Goal: Transaction & Acquisition: Purchase product/service

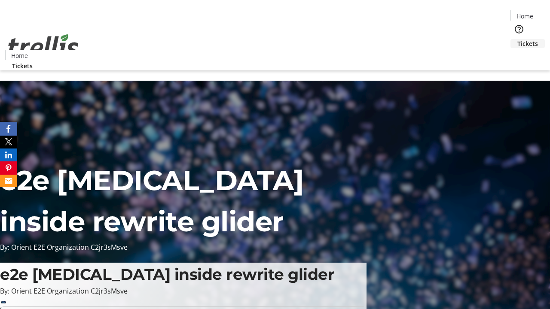
click at [517, 39] on span "Tickets" at bounding box center [527, 43] width 21 height 9
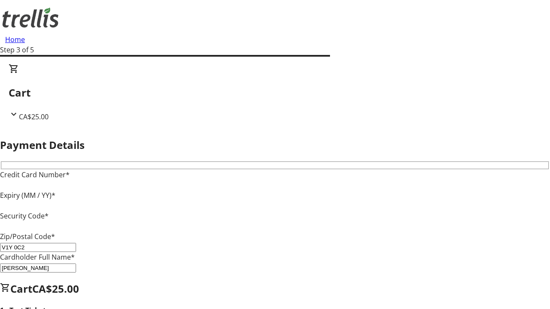
type input "V1Y 0C2"
